Goal: Information Seeking & Learning: Learn about a topic

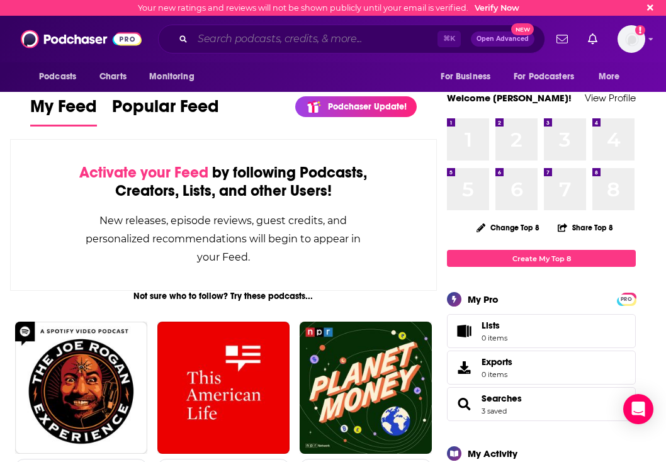
click at [290, 42] on input "Search podcasts, credits, & more..." at bounding box center [315, 39] width 245 height 20
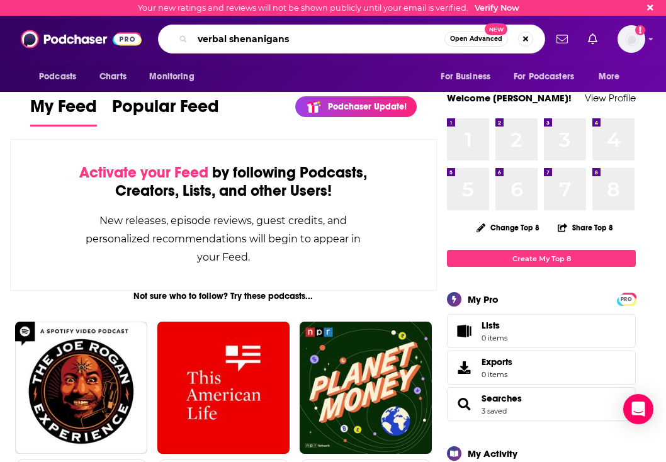
type input "verbal shenanigans"
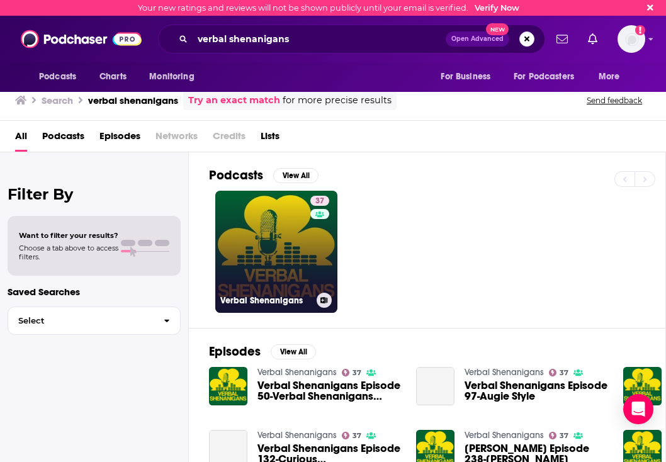
click at [267, 234] on link "37 Verbal Shenanigans" at bounding box center [276, 252] width 122 height 122
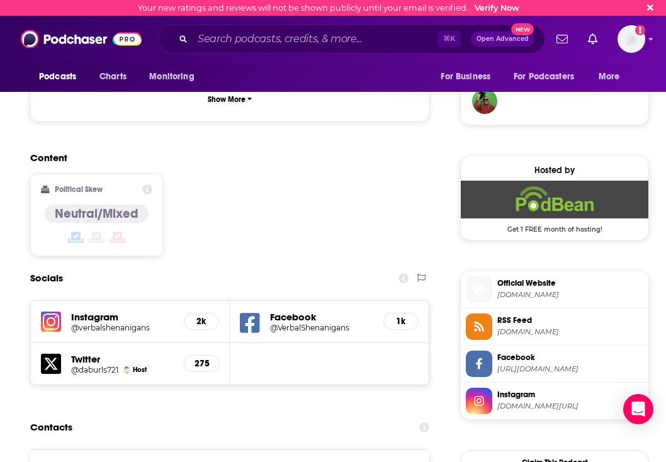
scroll to position [877, 0]
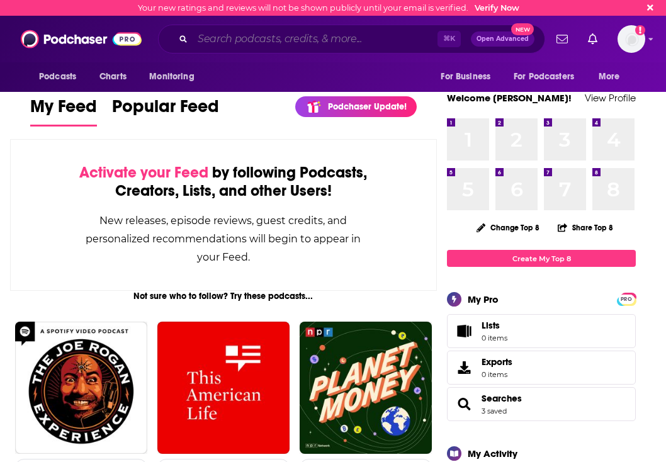
click at [278, 45] on input "Search podcasts, credits, & more..." at bounding box center [315, 39] width 245 height 20
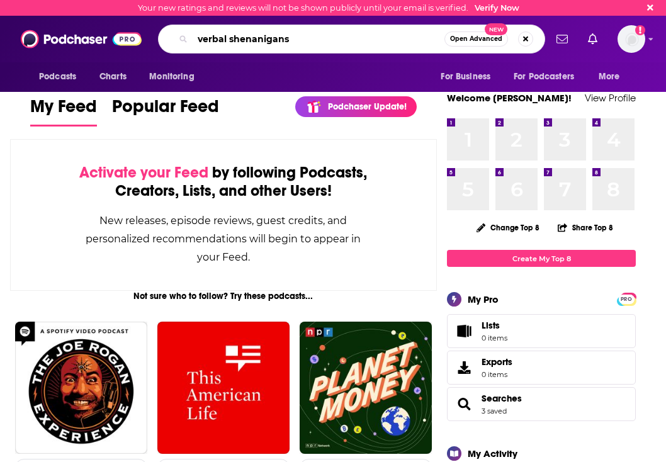
type input "verbal shenanigans"
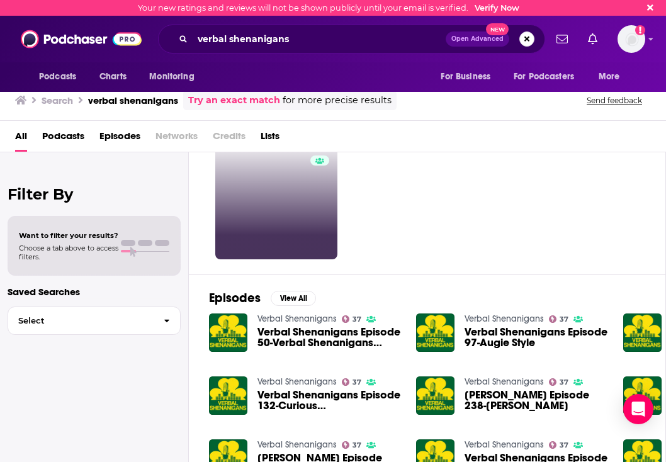
scroll to position [52, 0]
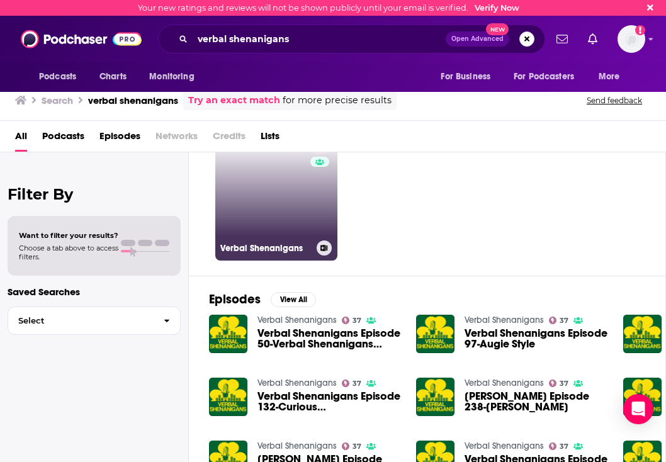
click at [266, 208] on link "37 Verbal Shenanigans" at bounding box center [276, 200] width 122 height 122
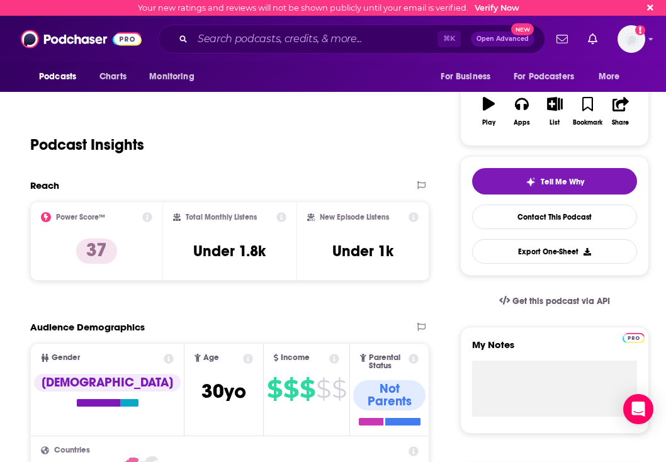
scroll to position [179, 0]
